Goal: Information Seeking & Learning: Learn about a topic

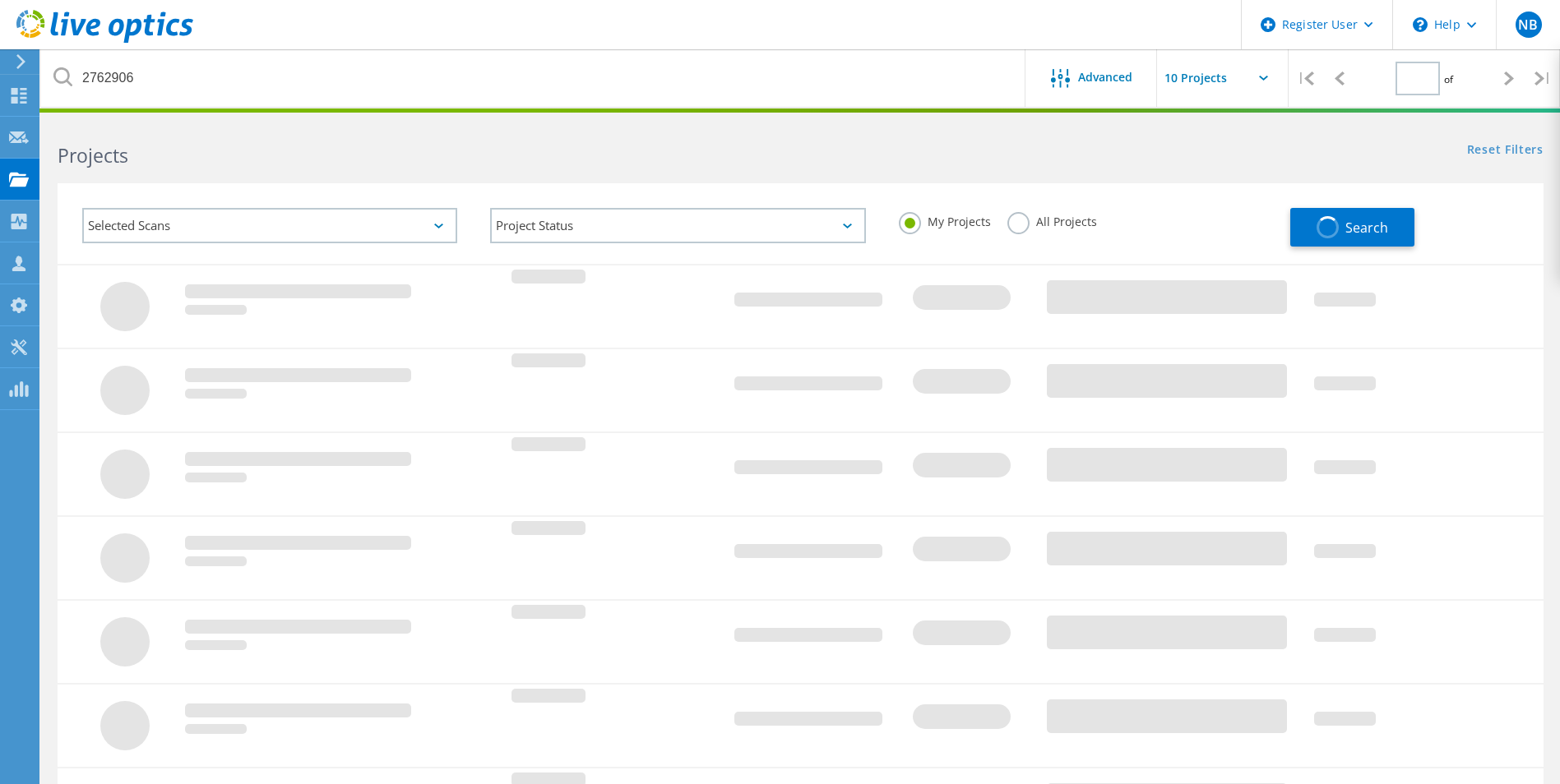
type input "1"
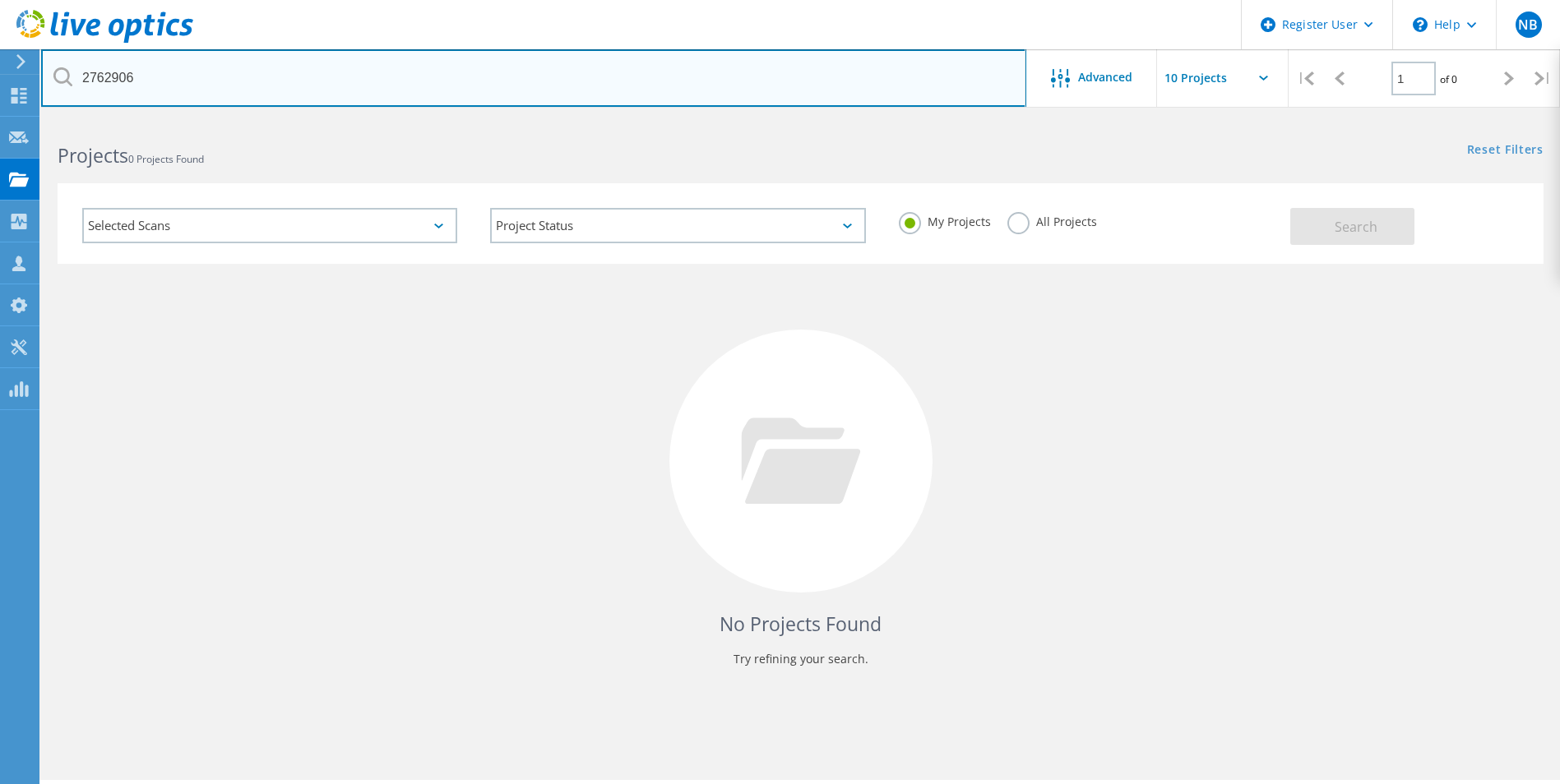
drag, startPoint x: 163, startPoint y: 78, endPoint x: -4, endPoint y: 73, distance: 167.1
click at [0, 73] on html "Register User \n Help Explore Helpful Articles Contact Support NB Dell User [PE…" at bounding box center [780, 415] width 1560 height 830
paste input "2762906"
type input "2762906"
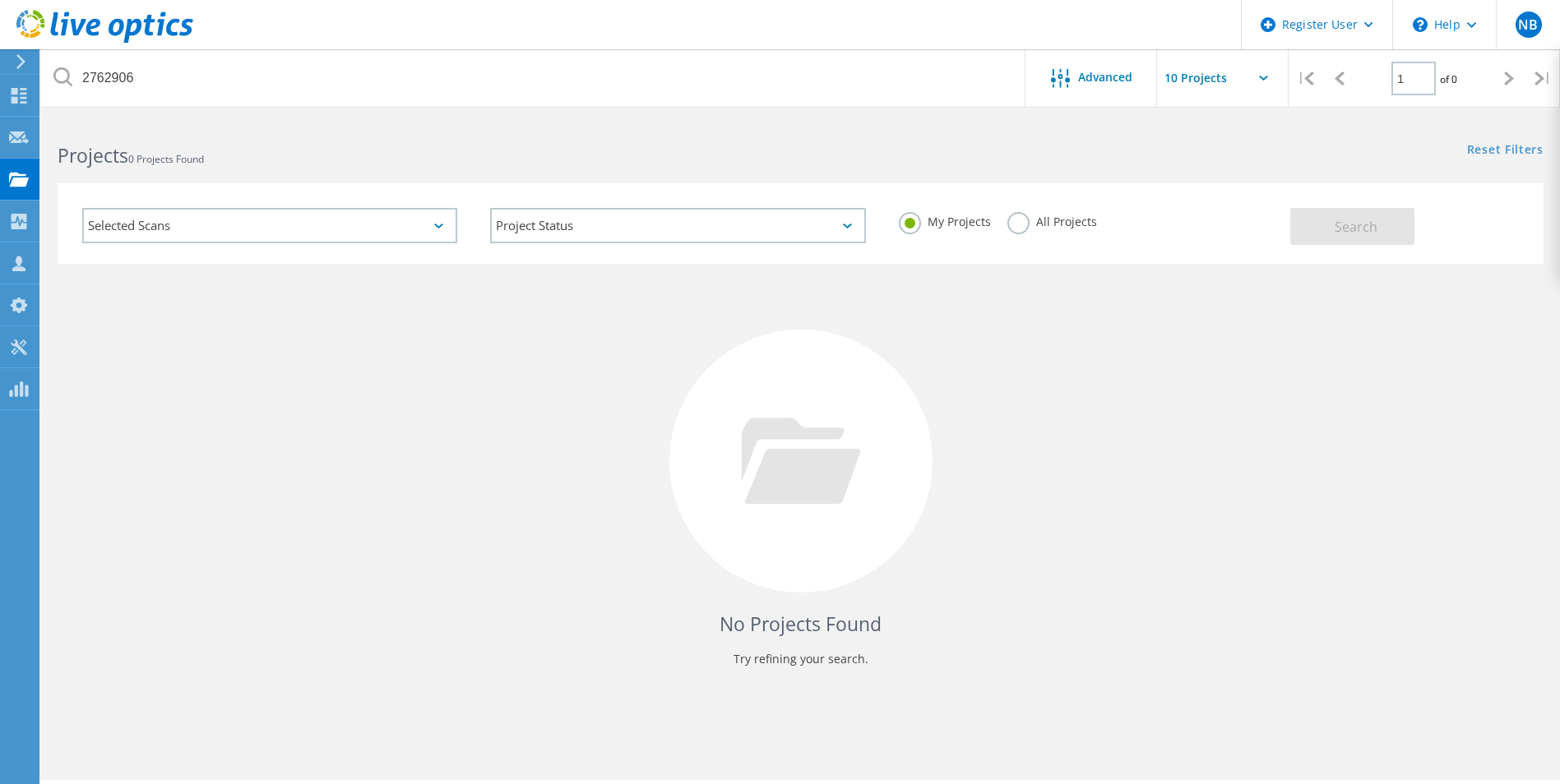
click at [1018, 223] on label "All Projects" at bounding box center [1052, 219] width 90 height 16
click at [0, 0] on input "All Projects" at bounding box center [0, 0] width 0 height 0
click at [1381, 231] on button "Search" at bounding box center [1352, 226] width 125 height 37
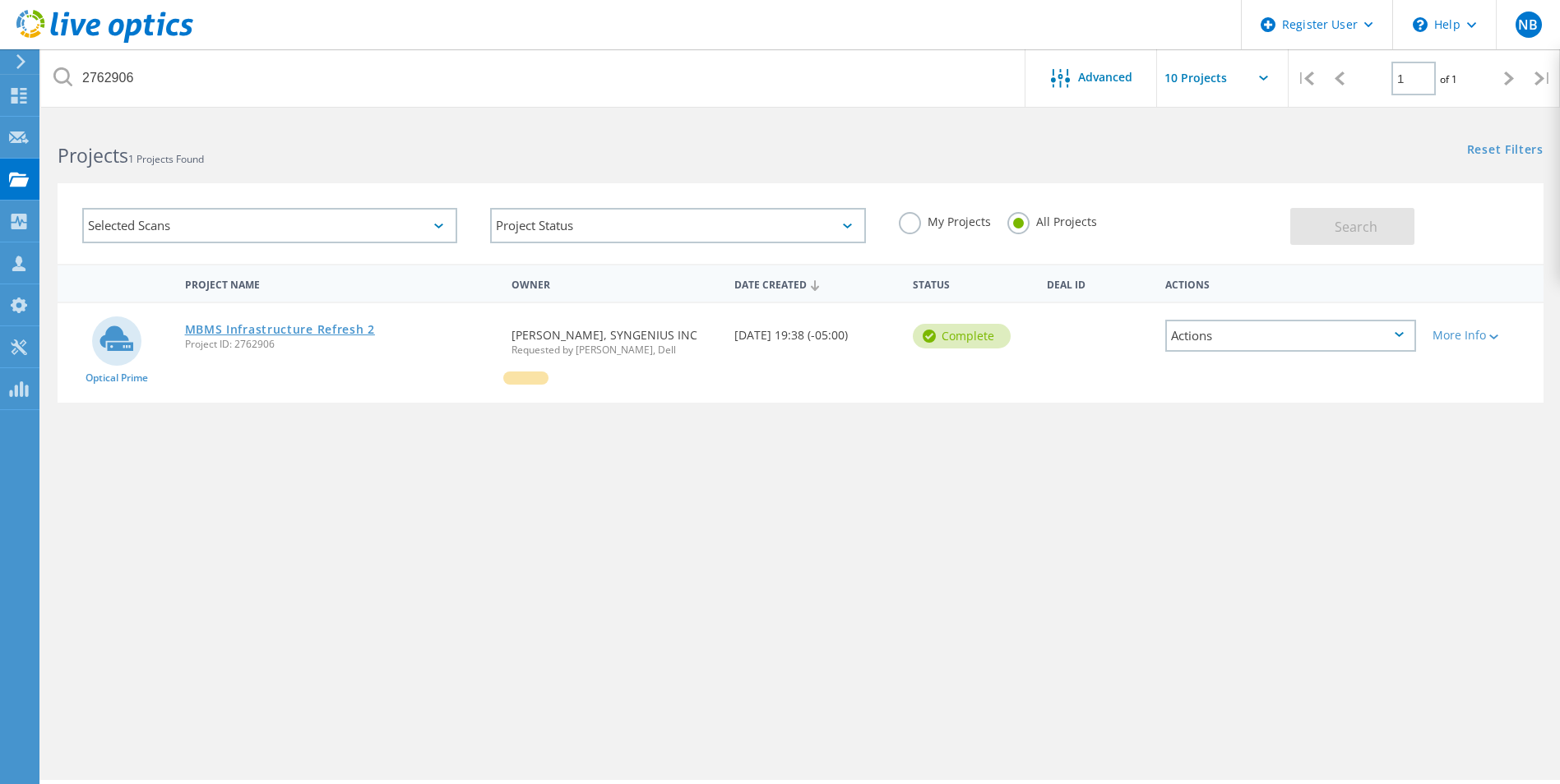
click at [340, 333] on link "MBMS Infrastructure Refresh 2" at bounding box center [279, 330] width 190 height 11
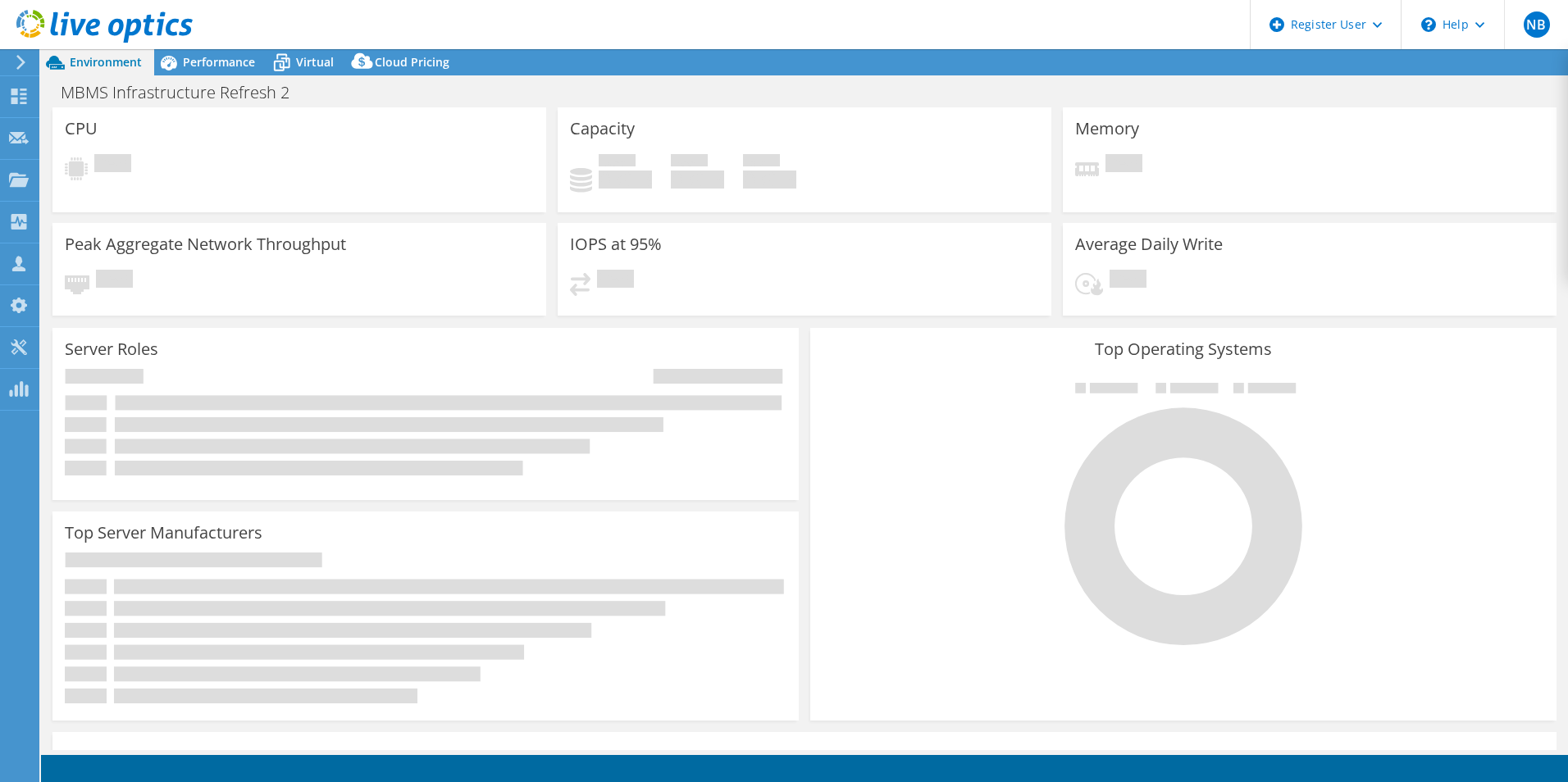
select select "USD"
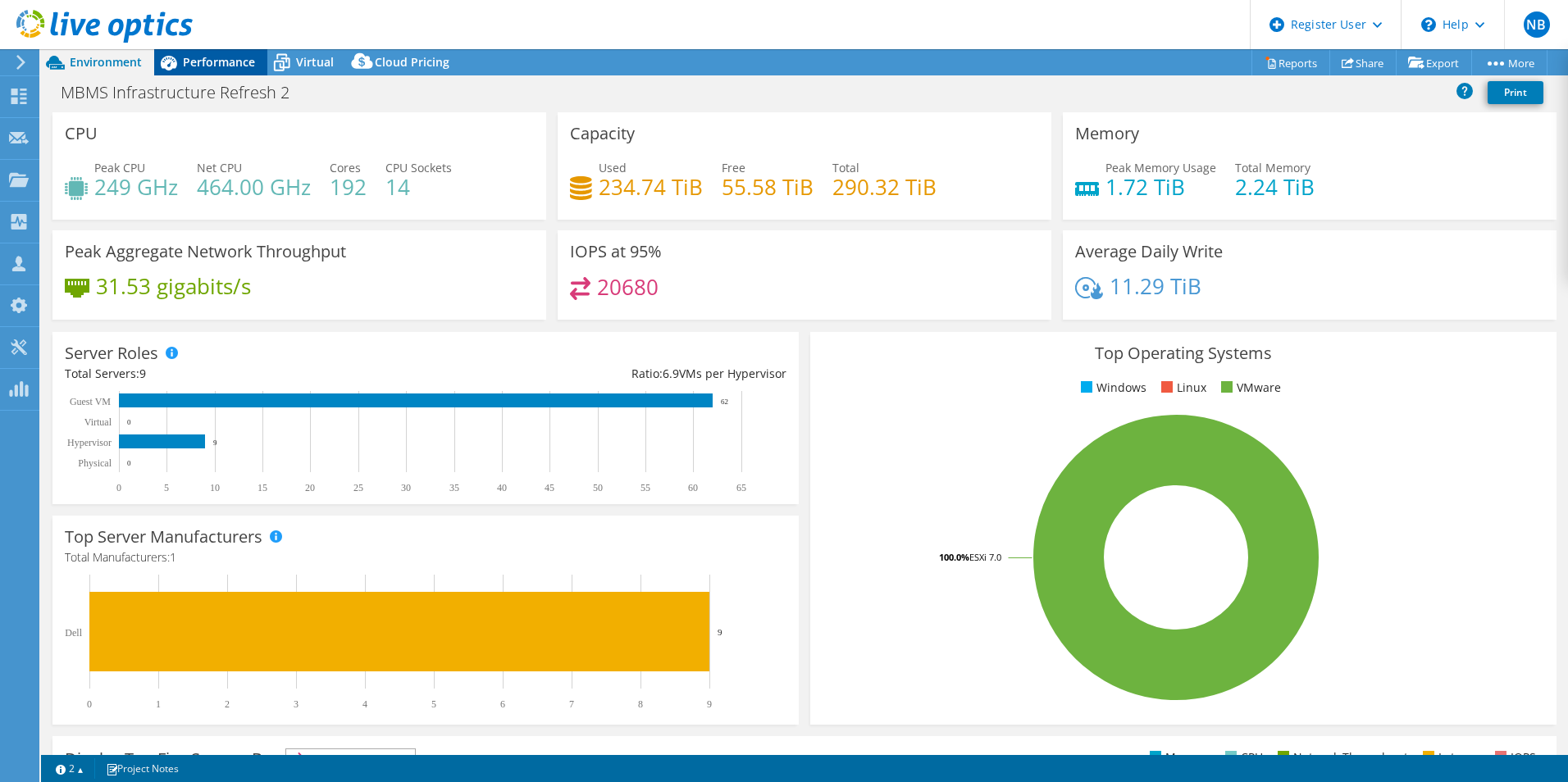
click at [221, 59] on span "Performance" at bounding box center [219, 62] width 72 height 16
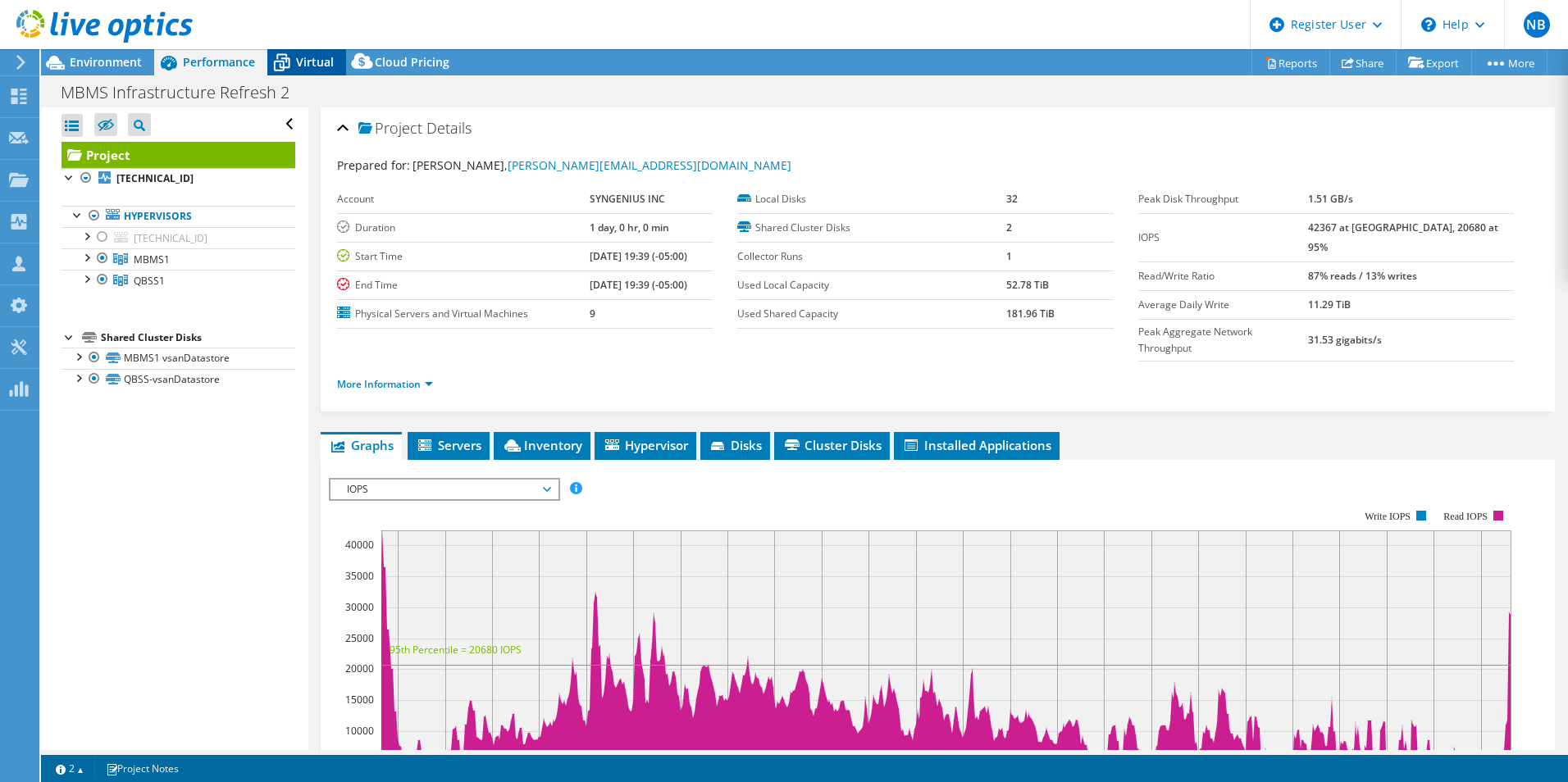
click at [321, 64] on span "Virtual" at bounding box center [315, 62] width 37 height 16
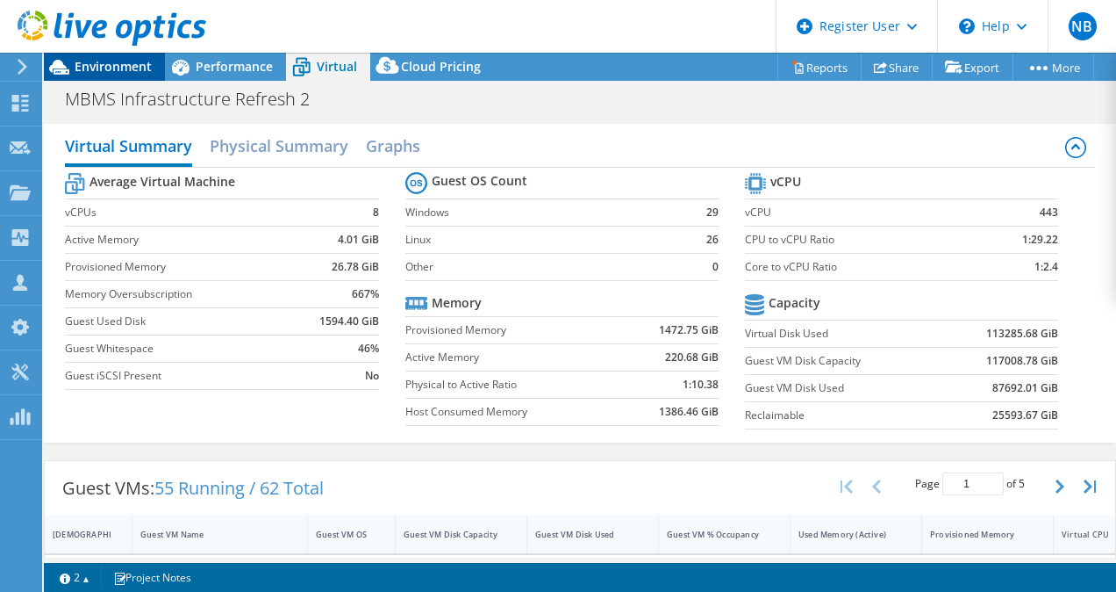
click at [139, 70] on span "Environment" at bounding box center [113, 66] width 77 height 17
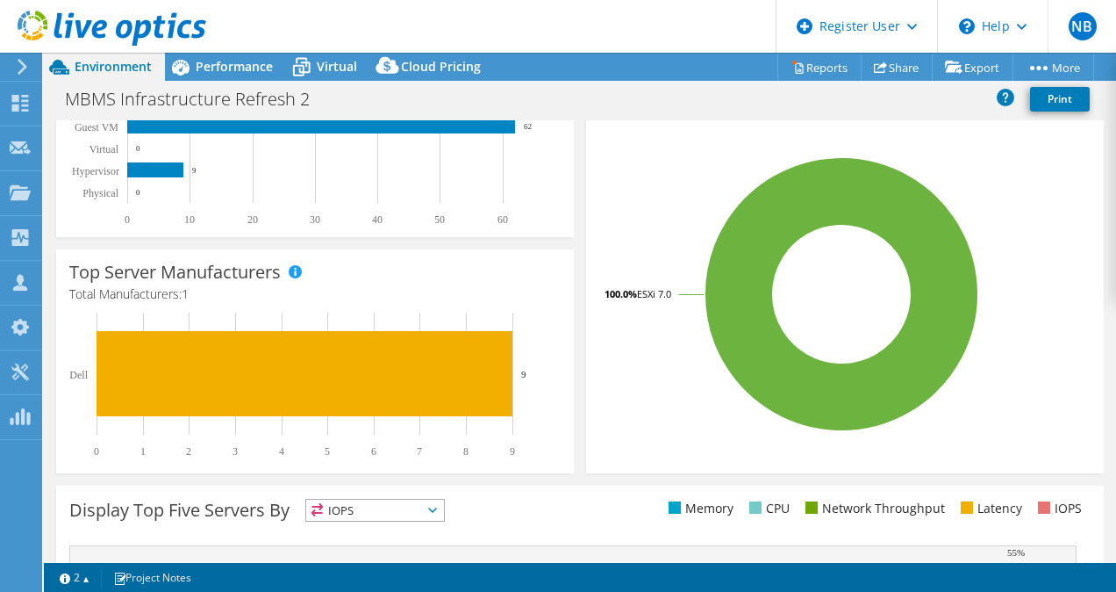
scroll to position [176, 0]
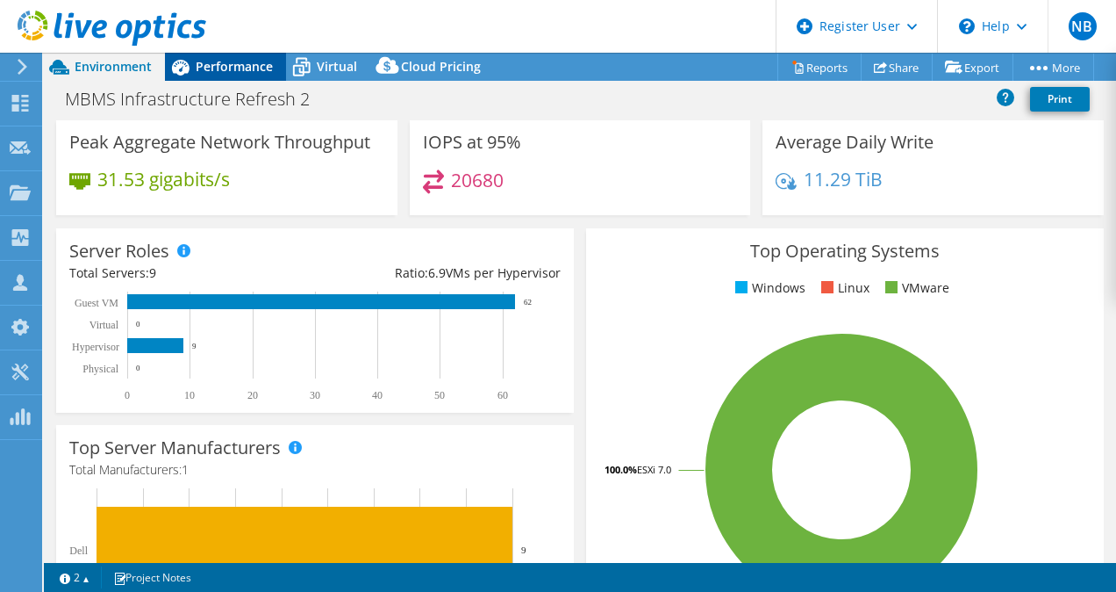
click at [235, 70] on span "Performance" at bounding box center [234, 66] width 77 height 17
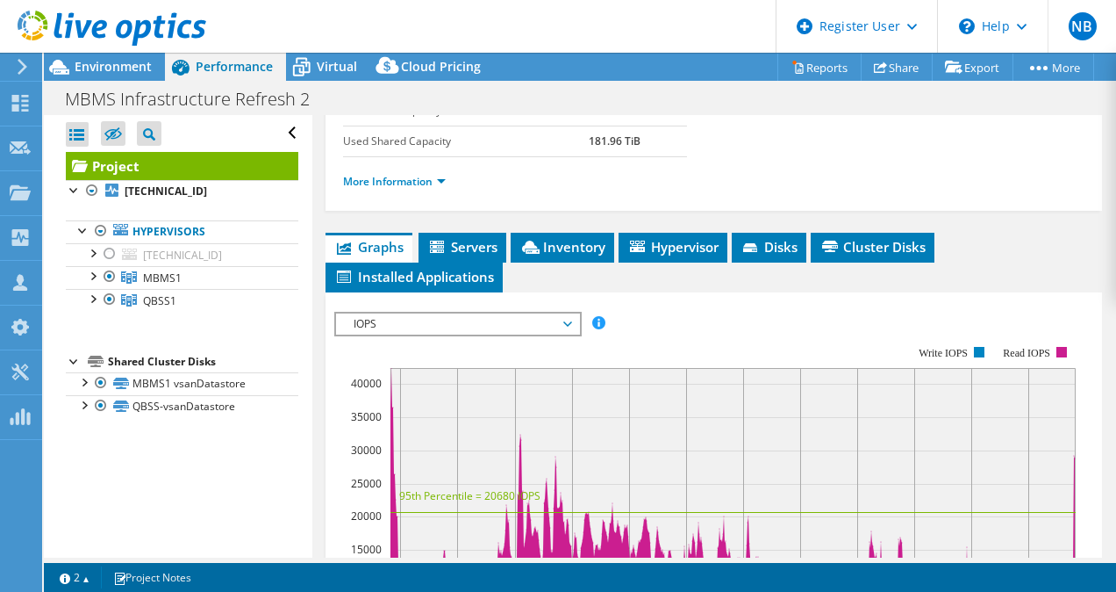
scroll to position [351, 0]
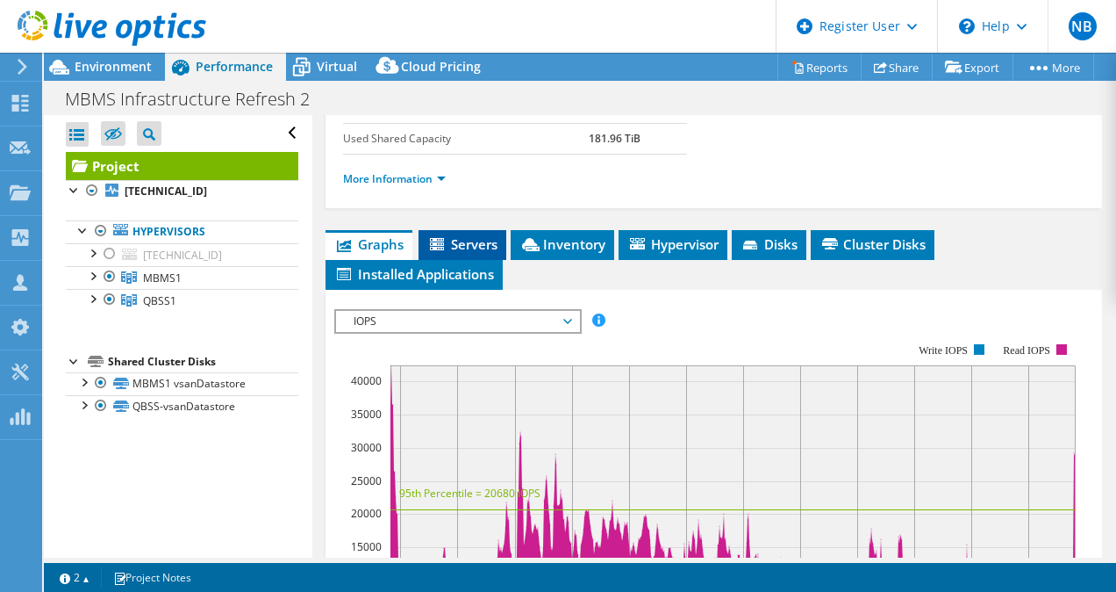
click at [467, 253] on span "Servers" at bounding box center [462, 244] width 70 height 18
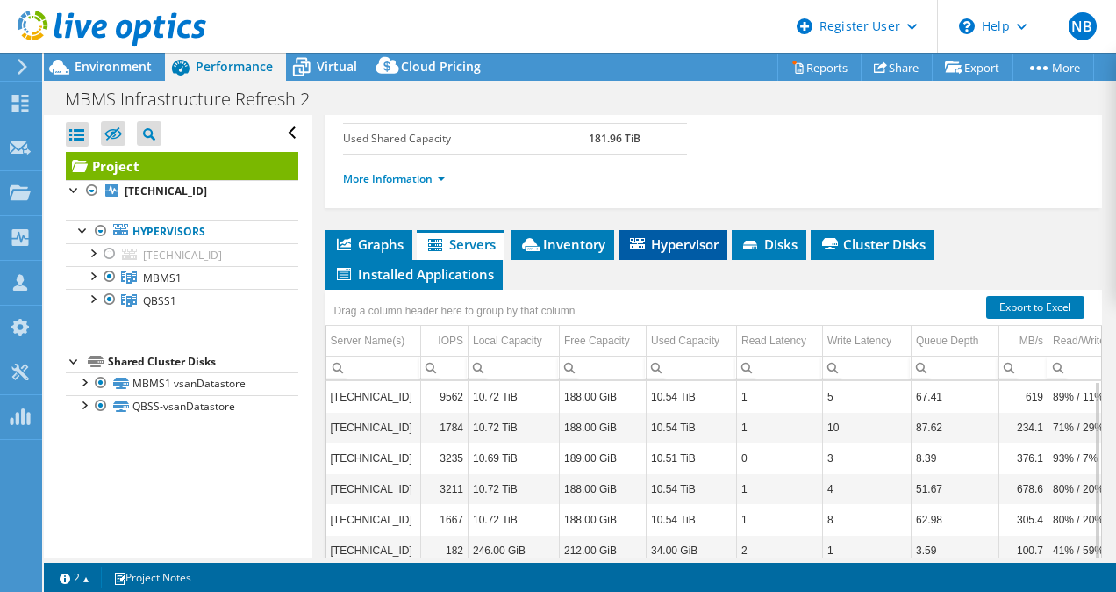
drag, startPoint x: 467, startPoint y: 291, endPoint x: 693, endPoint y: 296, distance: 226.5
click at [693, 253] on span "Hypervisor" at bounding box center [673, 244] width 91 height 18
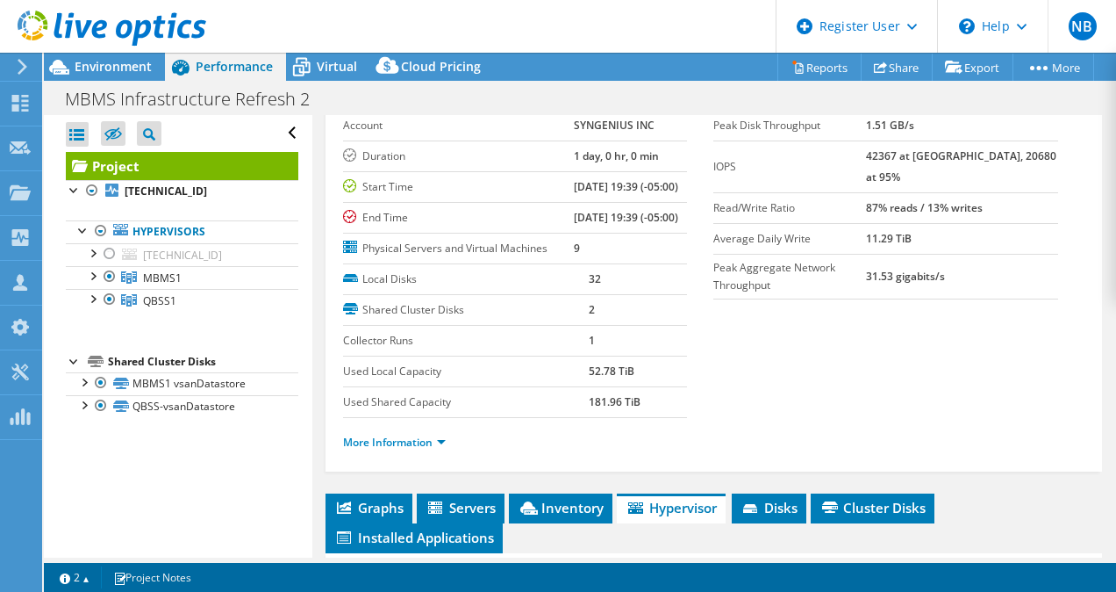
scroll to position [0, 0]
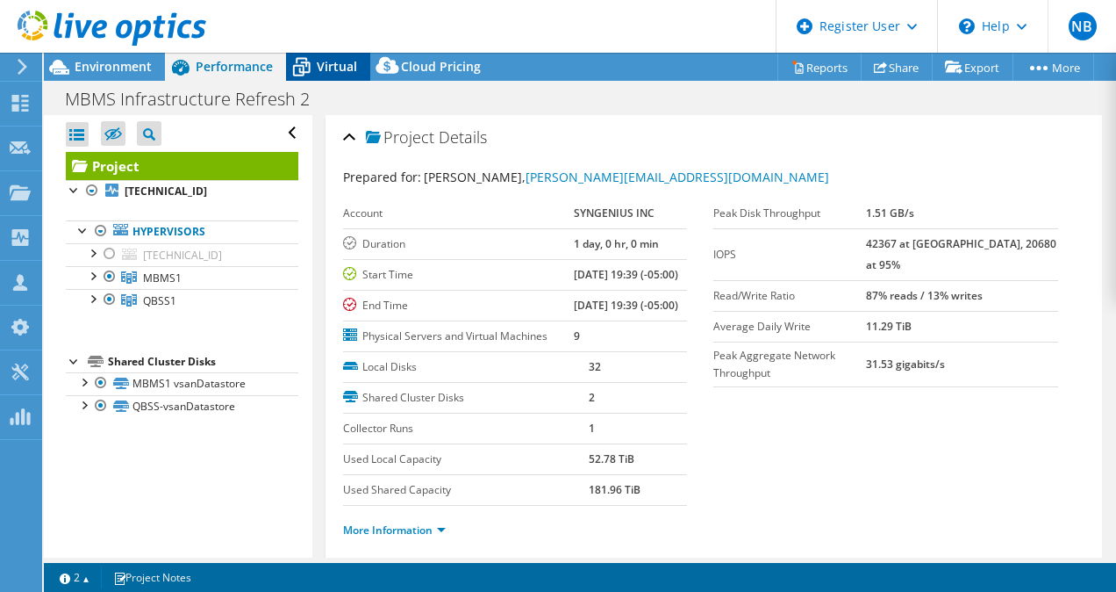
click at [354, 60] on span "Virtual" at bounding box center [337, 66] width 40 height 17
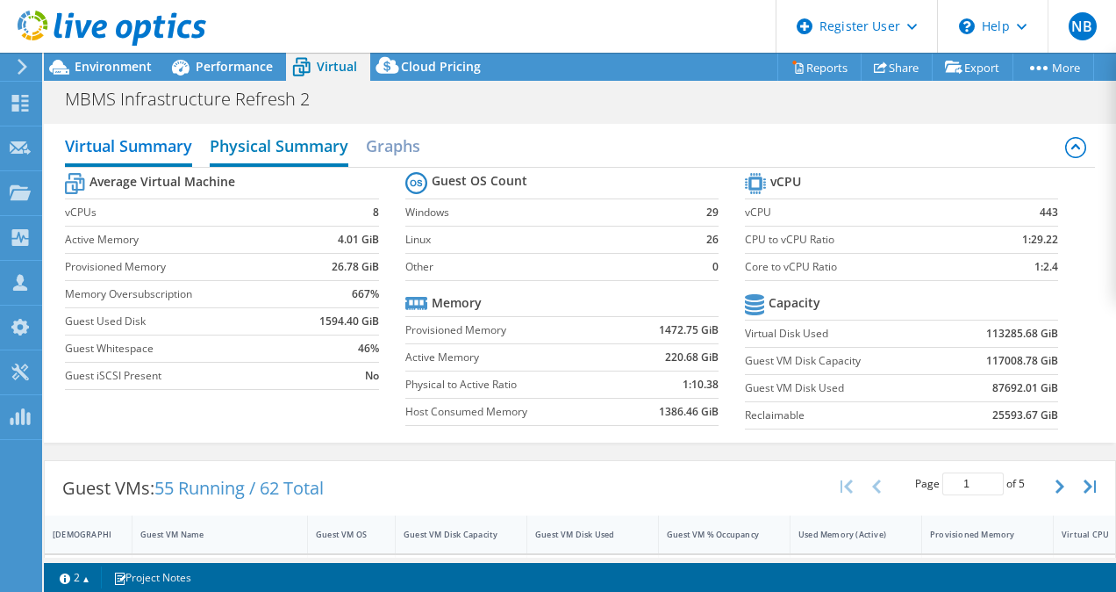
click at [338, 135] on h2 "Physical Summary" at bounding box center [279, 147] width 139 height 39
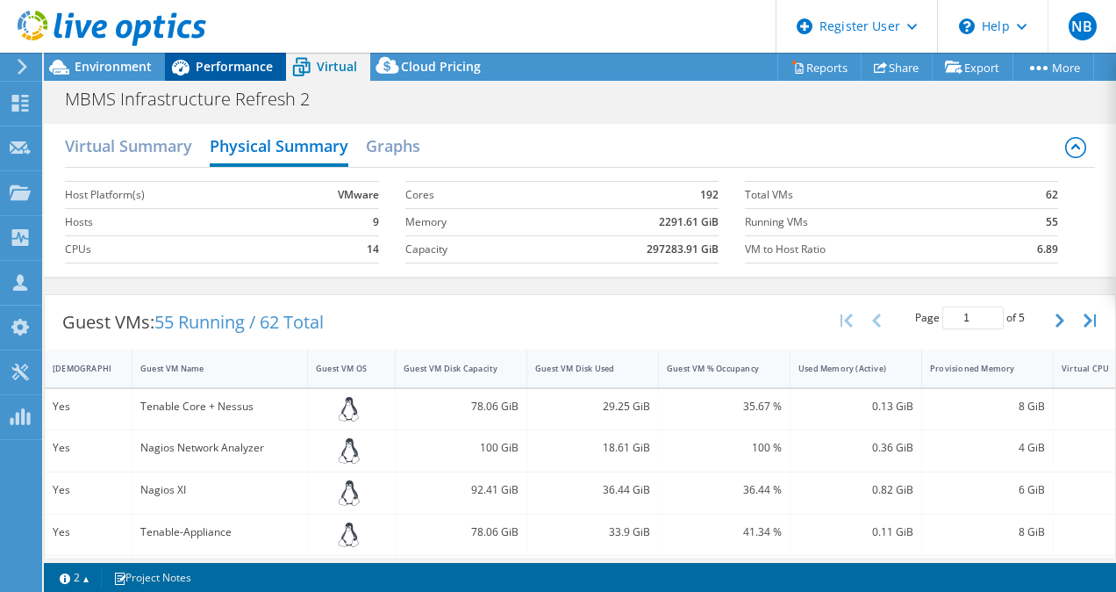
click at [234, 65] on span "Performance" at bounding box center [234, 66] width 77 height 17
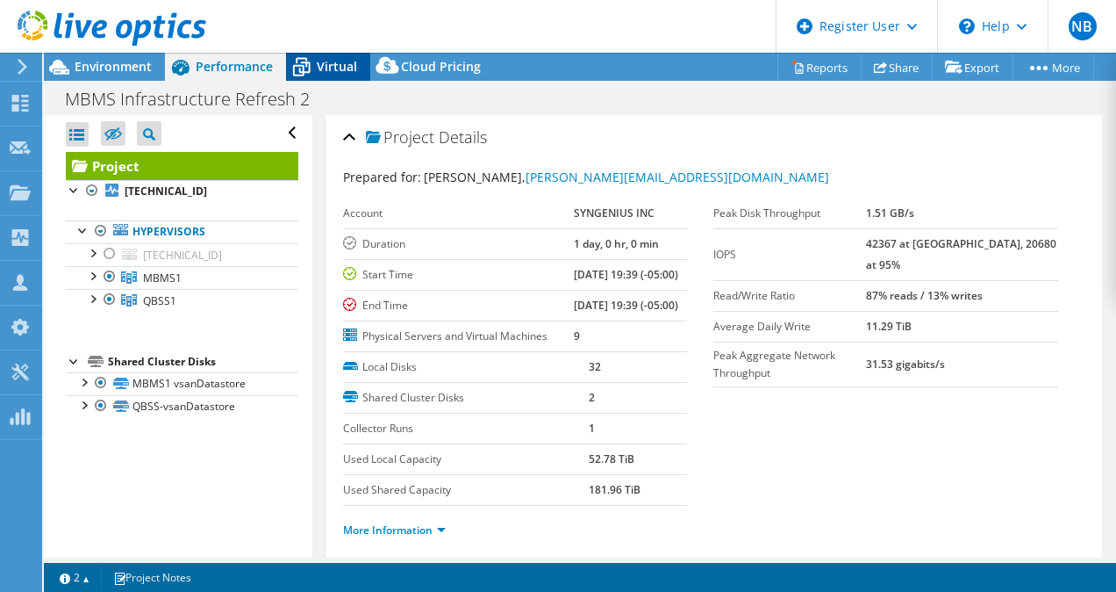
click at [341, 71] on span "Virtual" at bounding box center [337, 66] width 40 height 17
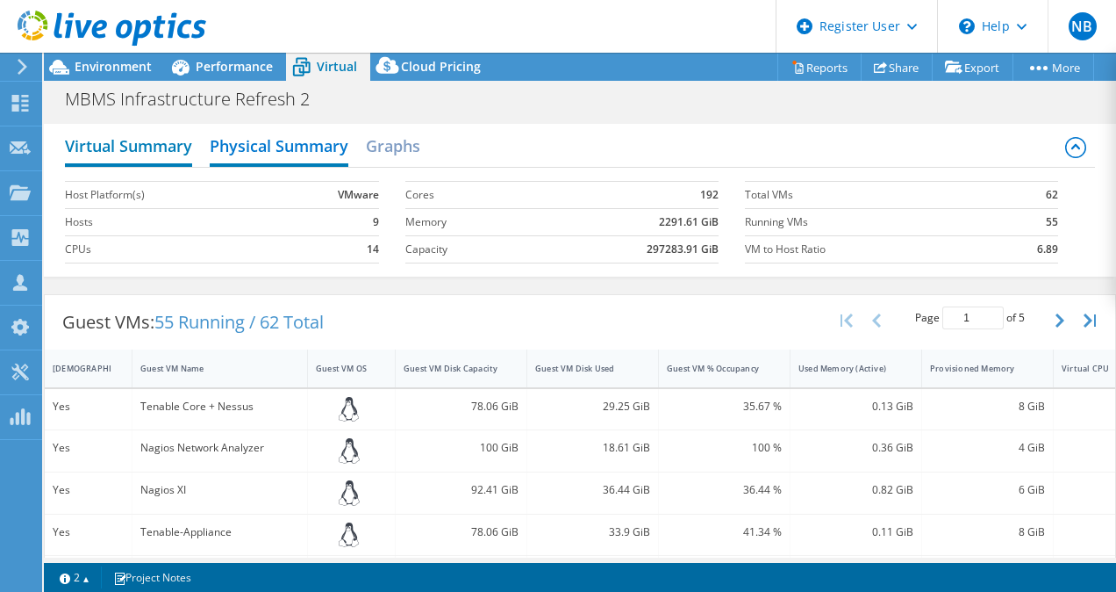
click at [108, 145] on h2 "Virtual Summary" at bounding box center [128, 147] width 127 height 39
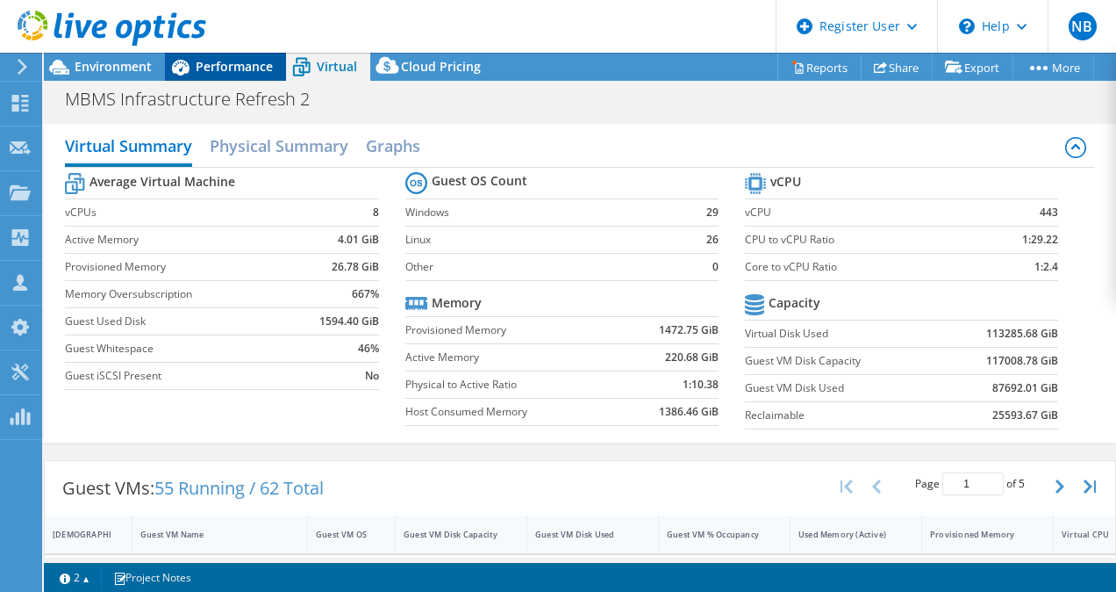
click at [226, 73] on span "Performance" at bounding box center [234, 66] width 77 height 17
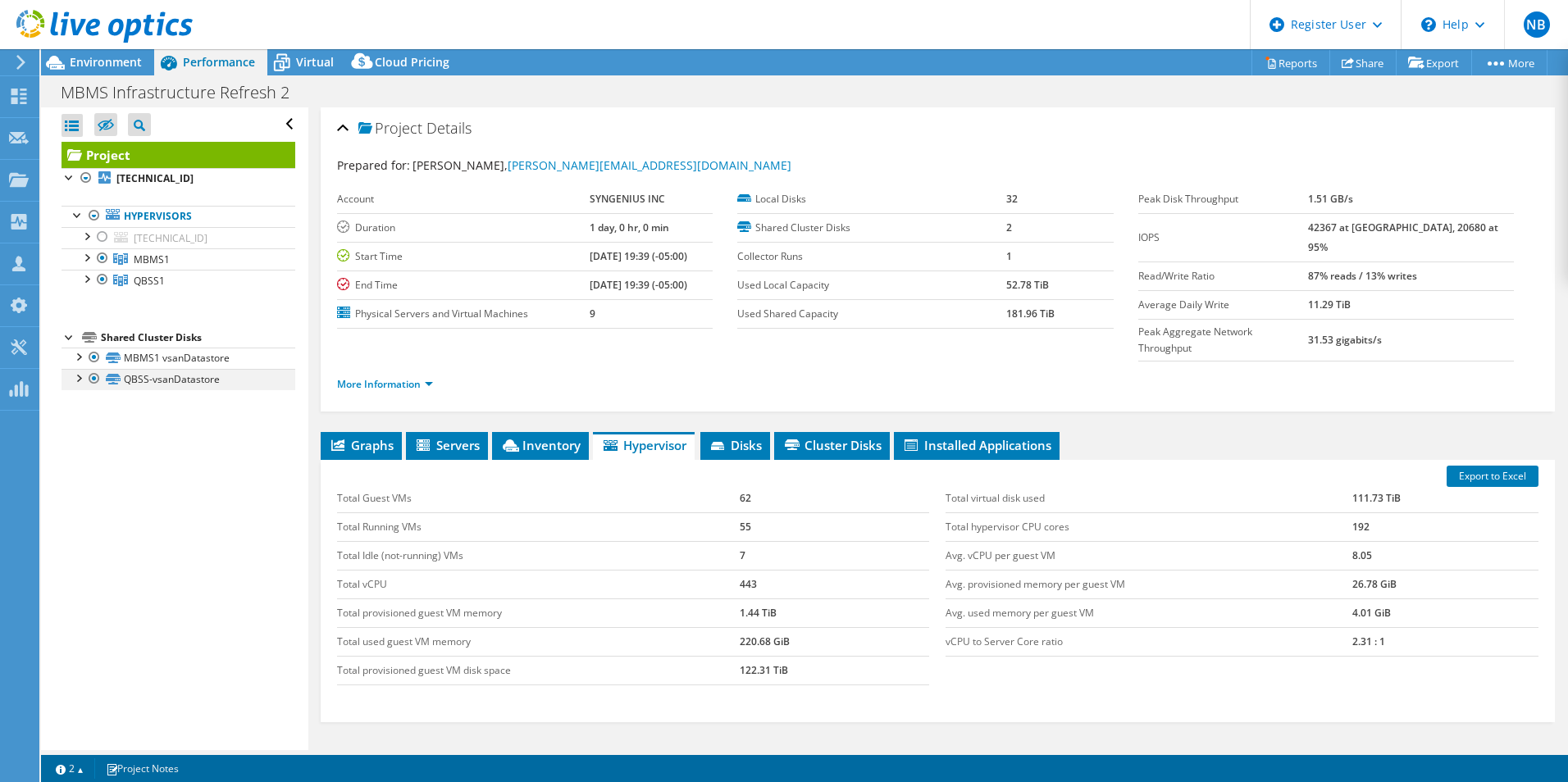
click at [78, 371] on div at bounding box center [78, 377] width 17 height 17
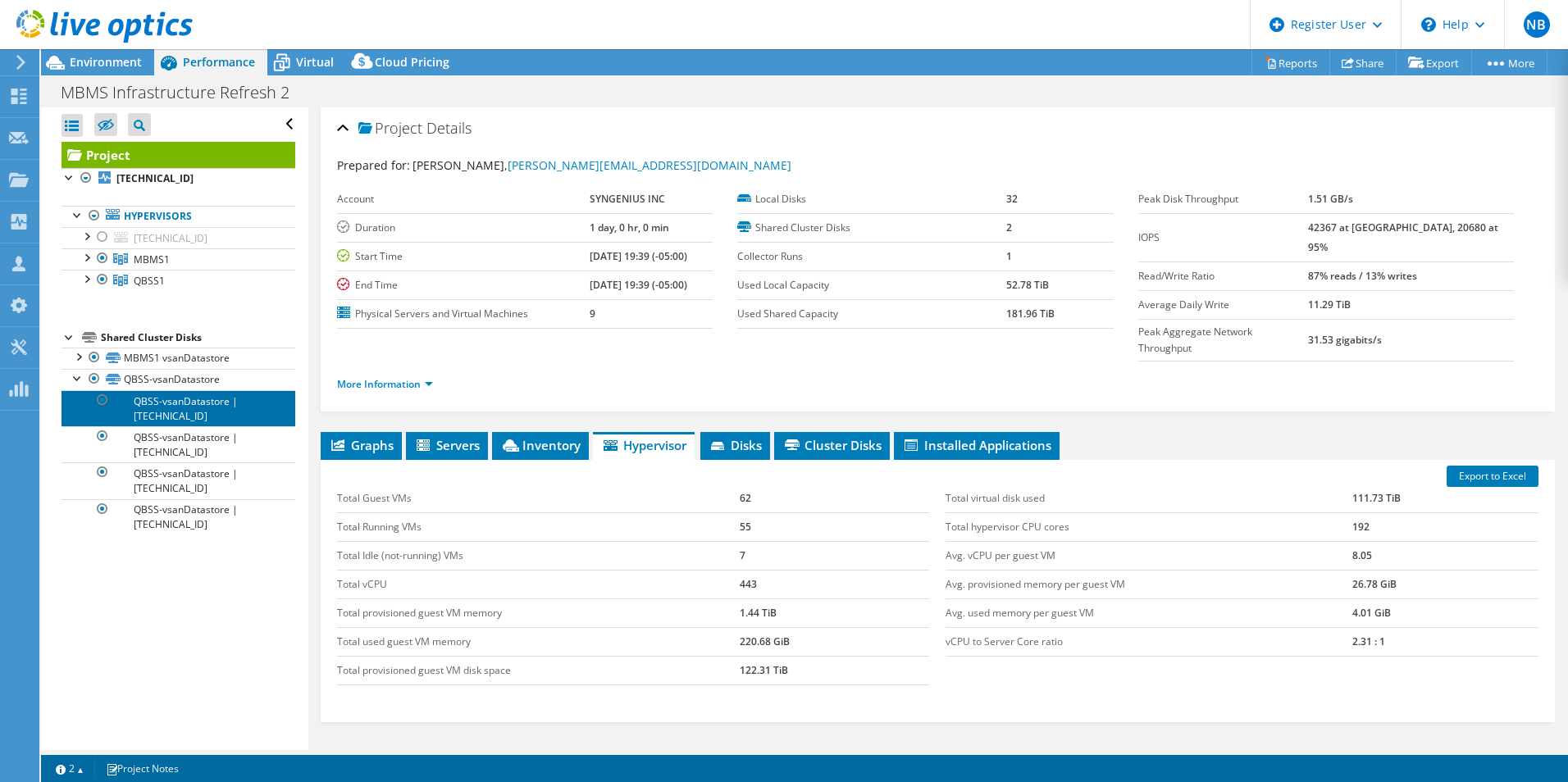
click at [205, 412] on link "QBSS-vsanDatastore | [TECHNICAL_ID]" at bounding box center [178, 408] width 234 height 36
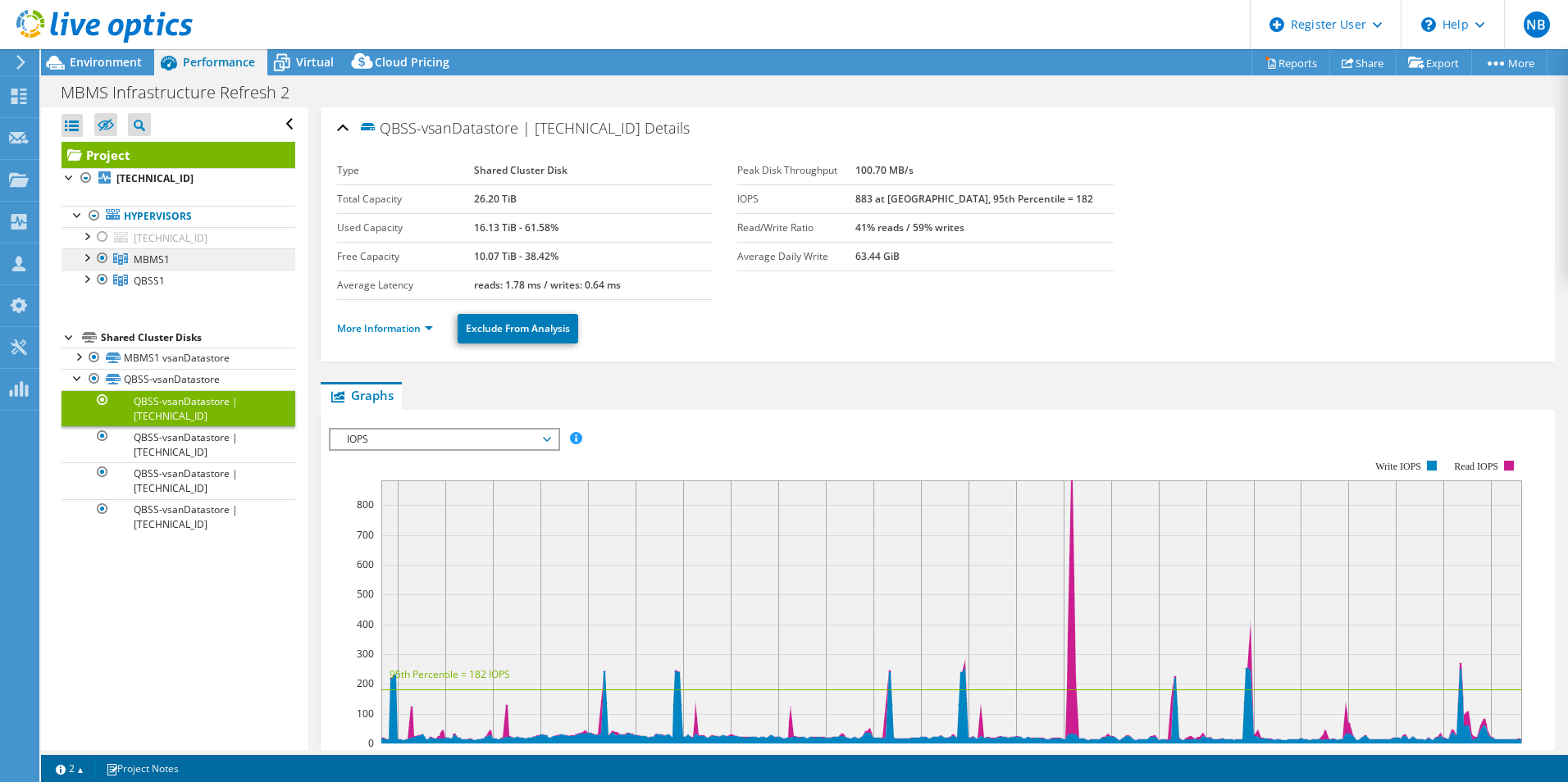
click at [205, 256] on link "MBMS1" at bounding box center [178, 259] width 234 height 21
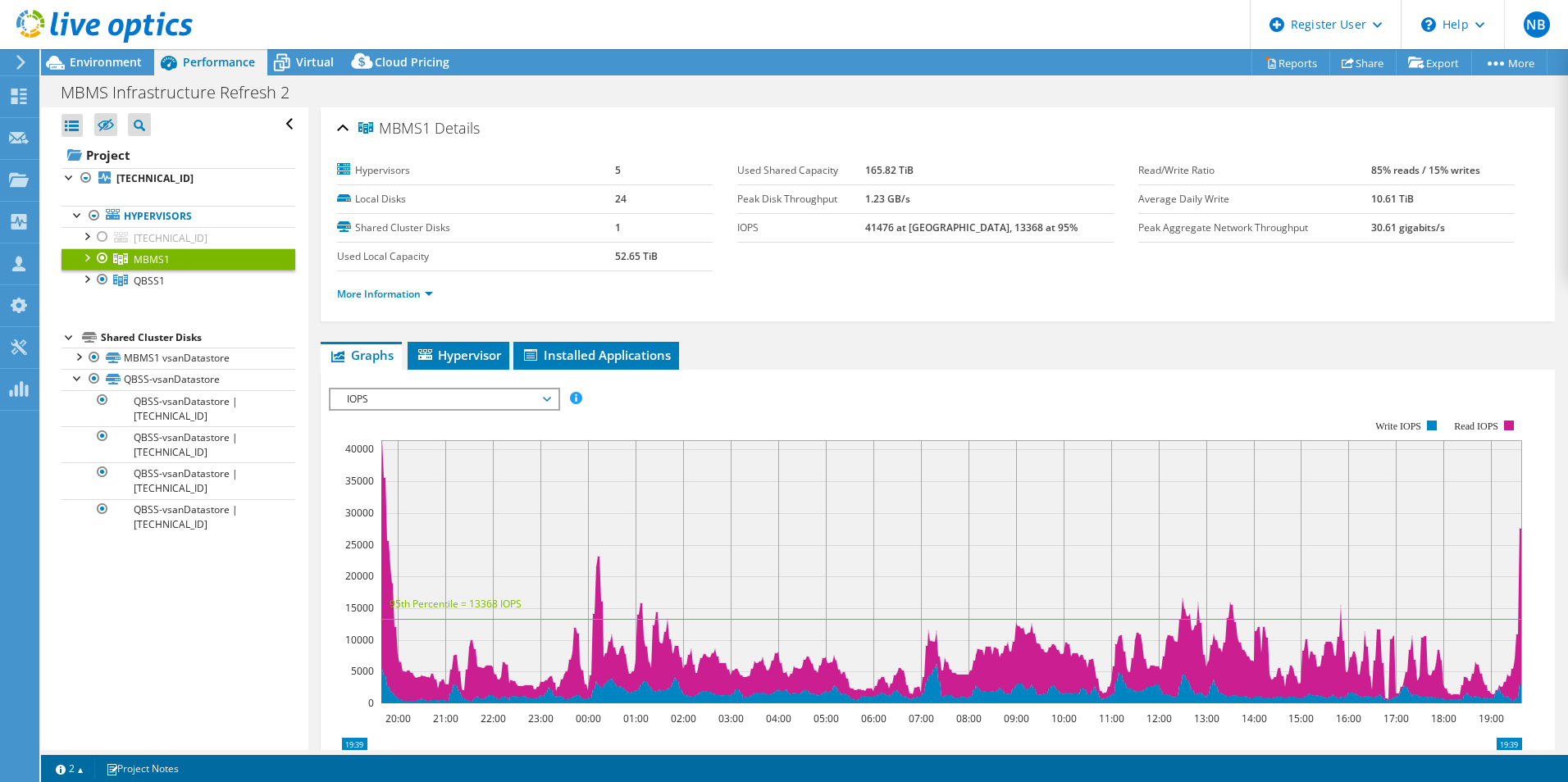
click at [88, 252] on div at bounding box center [86, 257] width 17 height 17
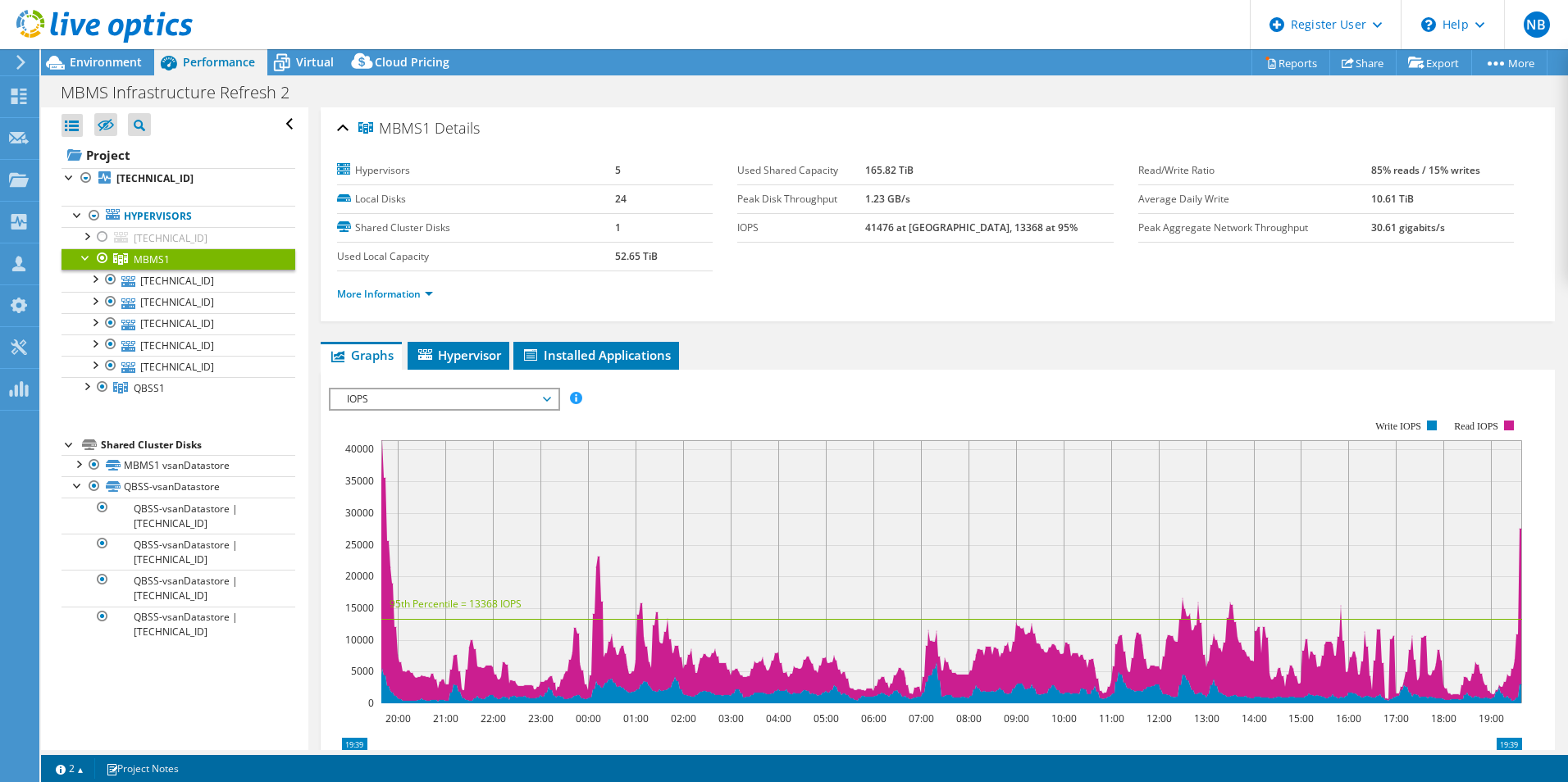
click at [88, 252] on div at bounding box center [86, 257] width 17 height 17
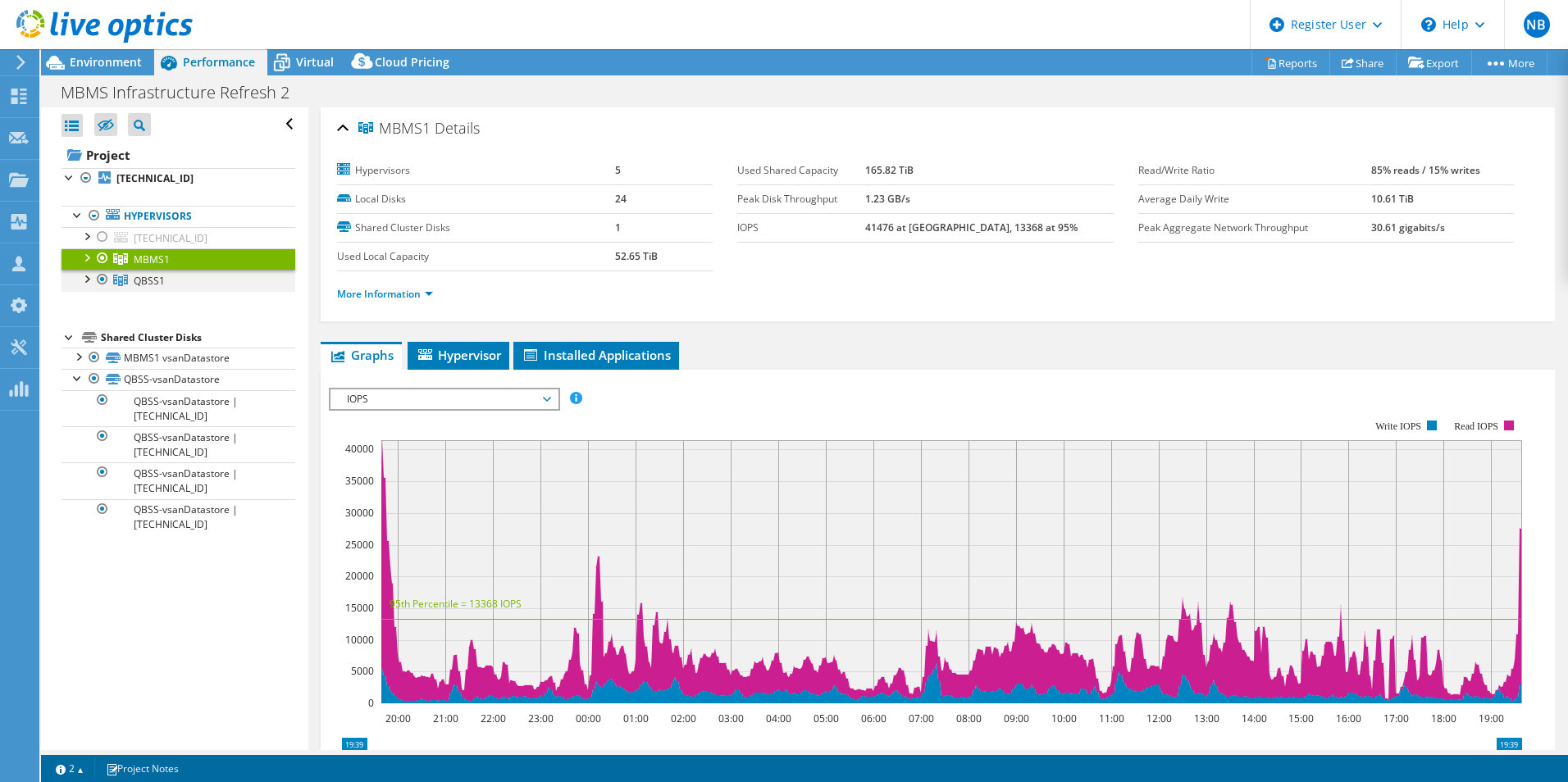
click at [89, 282] on div at bounding box center [86, 278] width 17 height 17
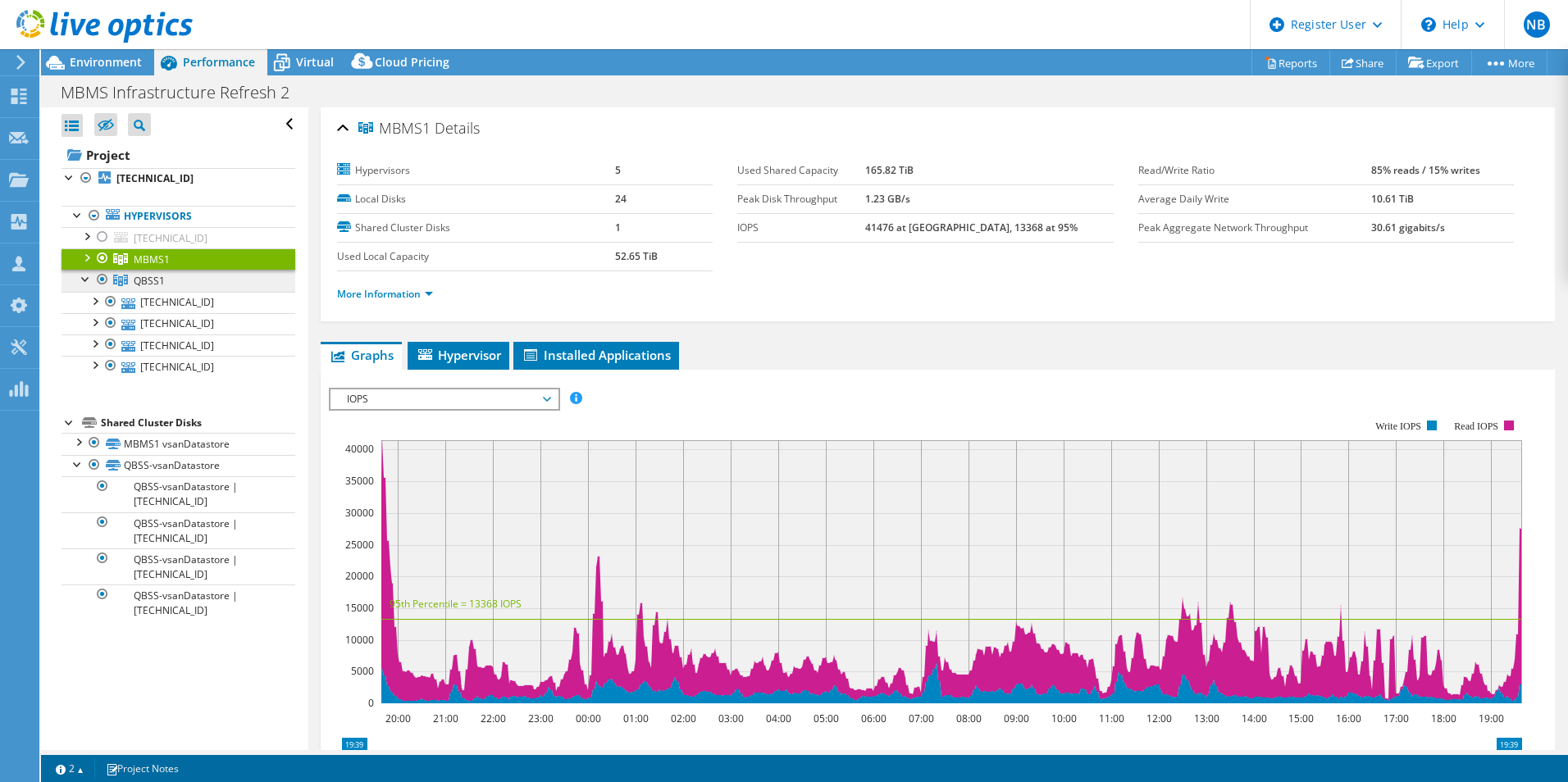
click at [222, 278] on link "QBSS1" at bounding box center [178, 280] width 234 height 21
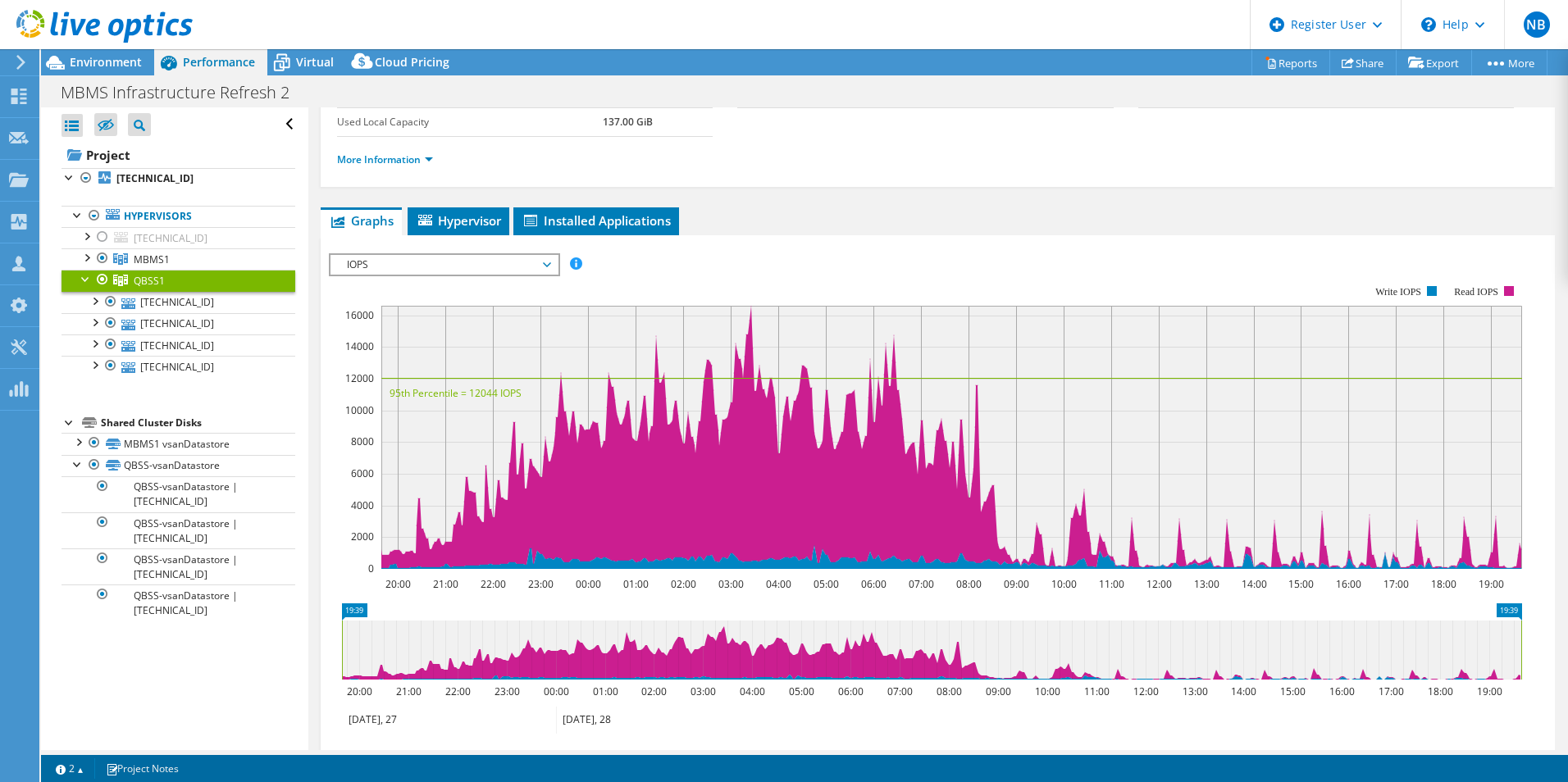
scroll to position [246, 0]
